Goal: Task Accomplishment & Management: Manage account settings

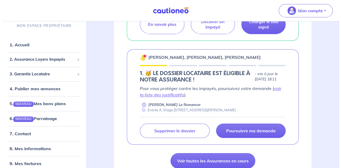
scroll to position [190, 0]
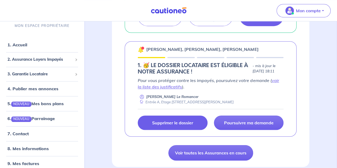
click at [176, 124] on p "Supprimer le dossier" at bounding box center [172, 122] width 41 height 5
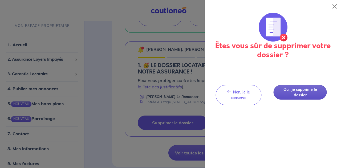
click at [288, 94] on button "Oui, je supprime le dossier" at bounding box center [300, 92] width 53 height 15
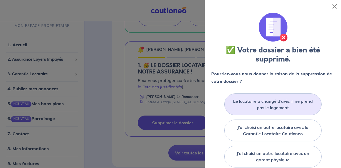
scroll to position [20, 0]
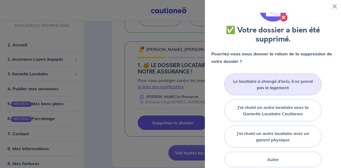
click at [270, 86] on label "Le locataire a changé d’avis, il ne prend pas le logement" at bounding box center [273, 84] width 84 height 13
click at [0, 0] on input "Le locataire a changé d’avis, il ne prend pas le logement" at bounding box center [0, 0] width 0 height 0
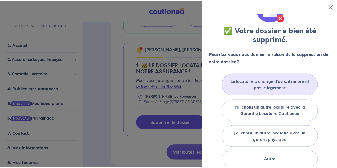
scroll to position [82, 0]
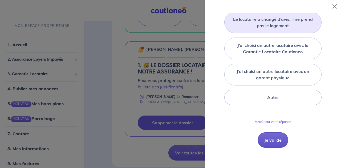
click at [274, 146] on button "Je valide" at bounding box center [273, 140] width 31 height 15
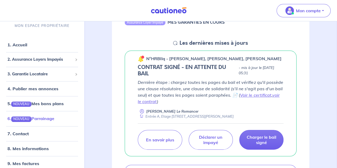
scroll to position [5, 0]
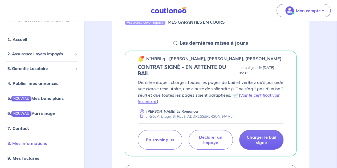
click at [31, 141] on link "8. Mes informations" at bounding box center [27, 143] width 40 height 5
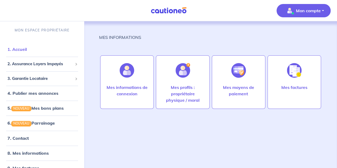
click at [38, 55] on li "1. Accueil" at bounding box center [42, 49] width 80 height 15
click at [20, 50] on link "1. Accueil" at bounding box center [16, 49] width 19 height 5
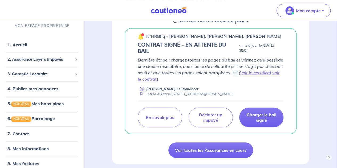
scroll to position [90, 0]
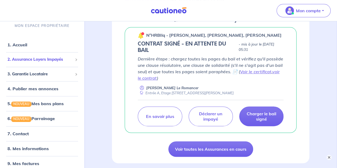
click at [50, 61] on span "2. Assurance Loyers Impayés" at bounding box center [39, 60] width 65 height 6
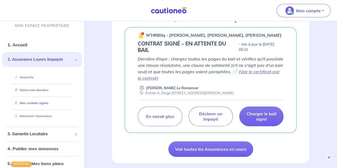
click at [36, 104] on link "Mes contrats signés" at bounding box center [31, 103] width 36 height 4
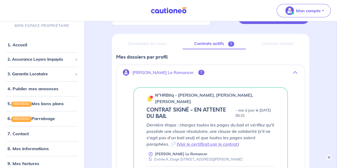
scroll to position [29, 0]
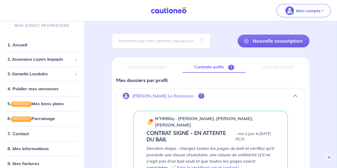
click at [270, 66] on div "Contrats résiliés" at bounding box center [277, 67] width 55 height 11
